Goal: Information Seeking & Learning: Learn about a topic

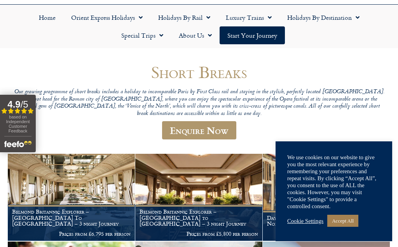
scroll to position [26, 0]
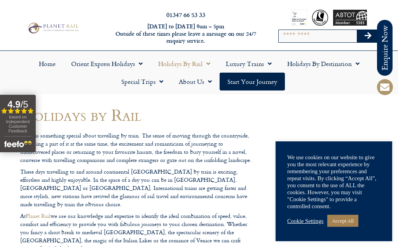
click at [349, 225] on link "Accept All" at bounding box center [342, 221] width 31 height 12
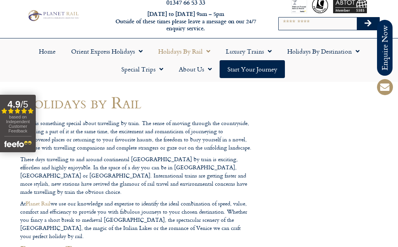
scroll to position [12, 0]
click at [266, 59] on link "Luxury Trains" at bounding box center [248, 51] width 61 height 18
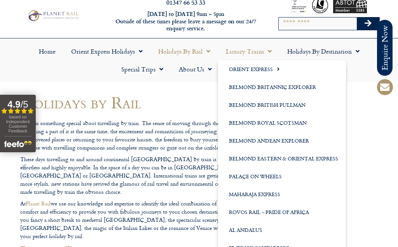
scroll to position [0, 0]
click at [40, 59] on link "Home" at bounding box center [47, 51] width 32 height 18
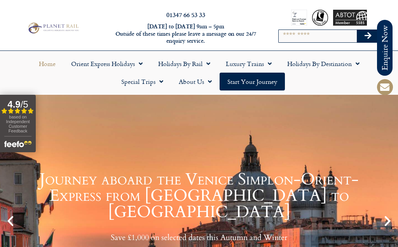
click at [341, 62] on link "Holidays by Destination" at bounding box center [323, 64] width 88 height 18
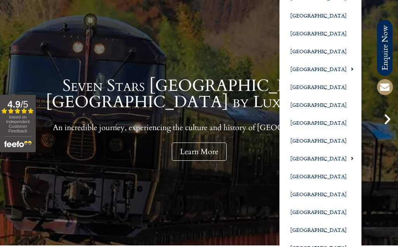
scroll to position [52, 0]
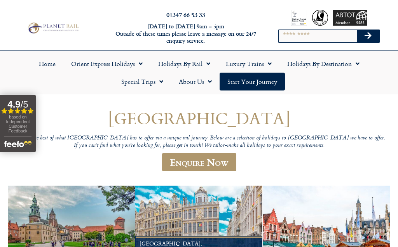
click at [348, 64] on link "Holidays by Destination" at bounding box center [323, 64] width 88 height 18
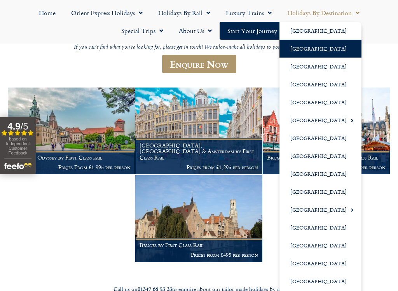
scroll to position [99, 0]
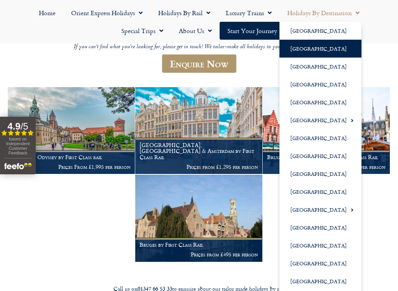
click at [383, 51] on header "Belgium Explore the best of what Belgium has to offer via a unique rail journey…" at bounding box center [198, 44] width 373 height 69
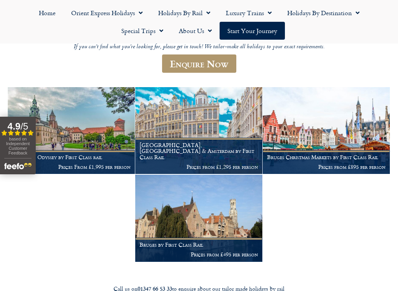
click at [353, 11] on span "Menu" at bounding box center [356, 13] width 8 height 14
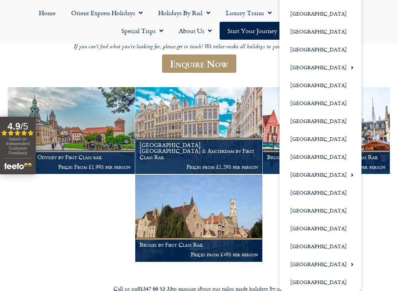
click at [325, 247] on link "[GEOGRAPHIC_DATA]" at bounding box center [320, 264] width 82 height 18
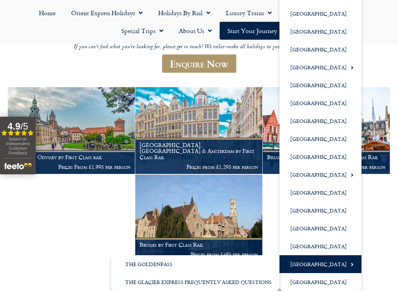
click at [346, 247] on span "Menu" at bounding box center [349, 264] width 7 height 13
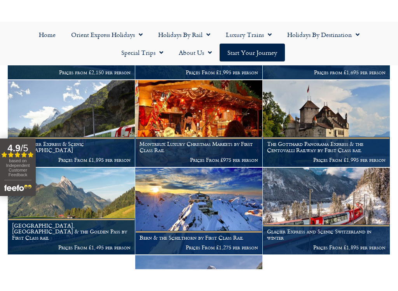
scroll to position [332, 0]
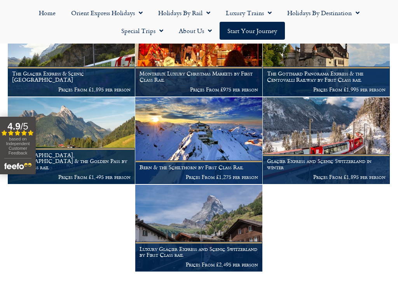
click at [336, 226] on div "Switzerland Alpine meadows give way to crystal-clear glacial lakes as narrow-ga…" at bounding box center [199, 24] width 382 height 495
click at [219, 220] on img at bounding box center [198, 227] width 127 height 87
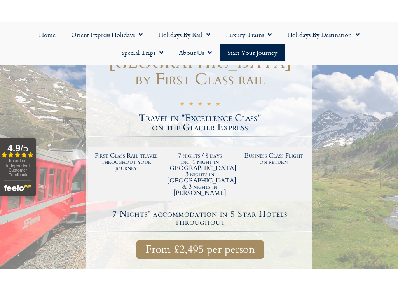
scroll to position [223, 0]
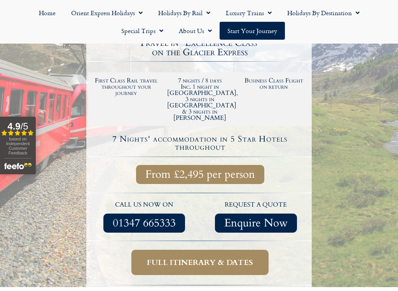
click at [232, 247] on span "Full itinerary & dates" at bounding box center [200, 262] width 106 height 10
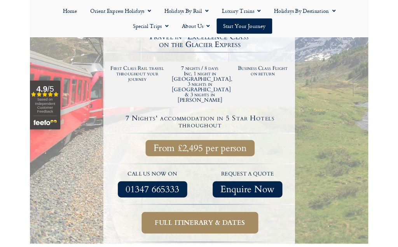
scroll to position [244, 0]
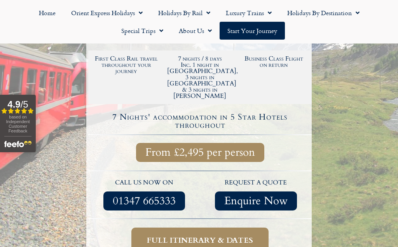
click at [216, 235] on span "Full itinerary & dates" at bounding box center [200, 240] width 106 height 10
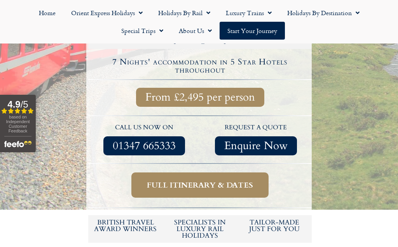
click at [207, 180] on span "Full itinerary & dates" at bounding box center [200, 185] width 106 height 10
click at [242, 172] on link "Full itinerary & dates" at bounding box center [199, 184] width 137 height 25
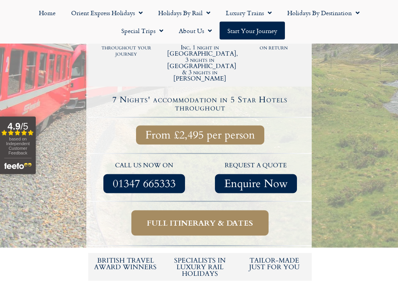
scroll to position [263, 0]
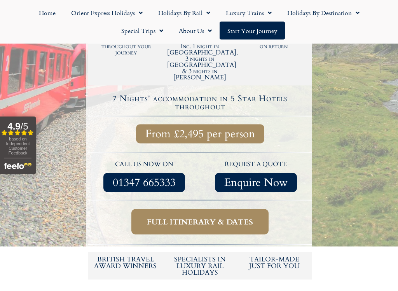
click at [237, 217] on span "Full itinerary & dates" at bounding box center [200, 222] width 106 height 10
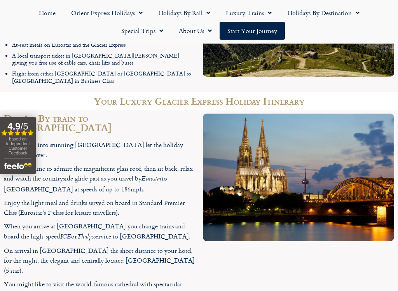
scroll to position [1123, 0]
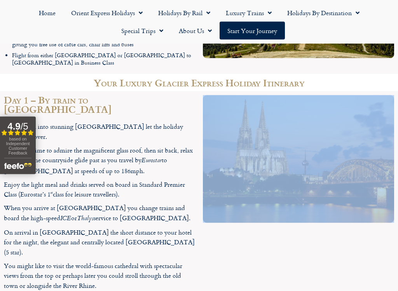
click at [282, 203] on div at bounding box center [298, 194] width 199 height 207
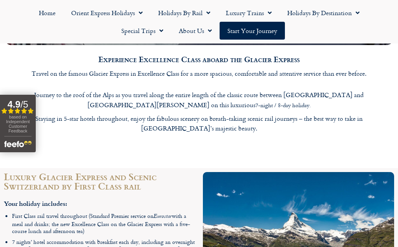
scroll to position [878, 0]
